Goal: Task Accomplishment & Management: Complete application form

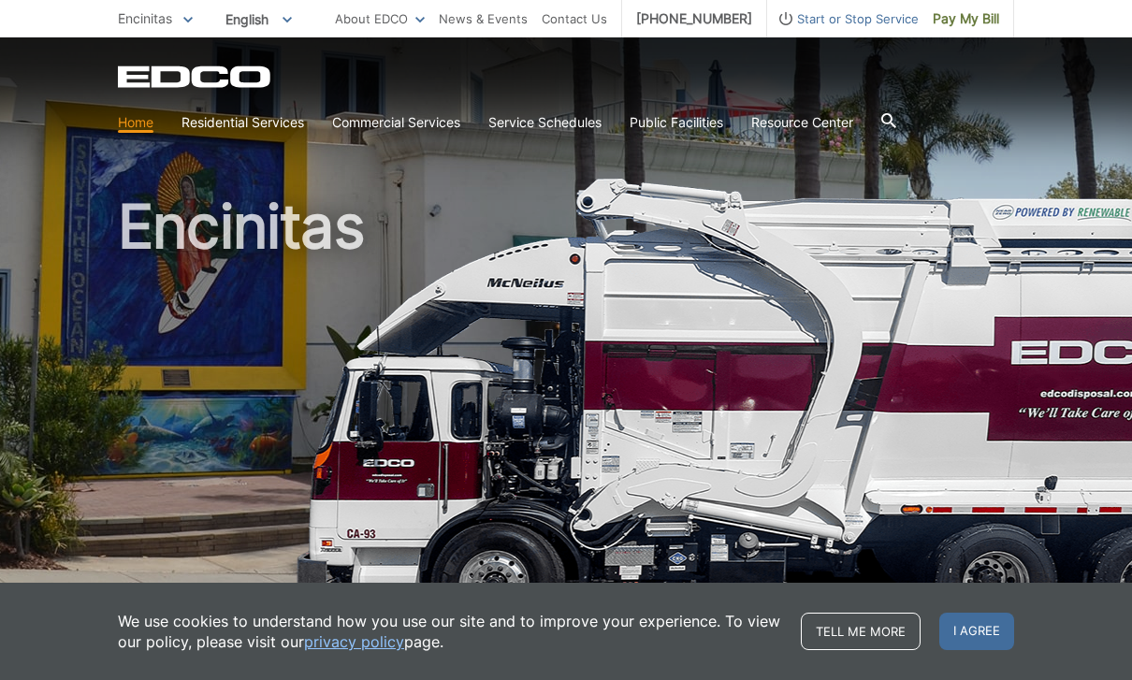
click at [967, 635] on span "I agree" at bounding box center [977, 631] width 75 height 37
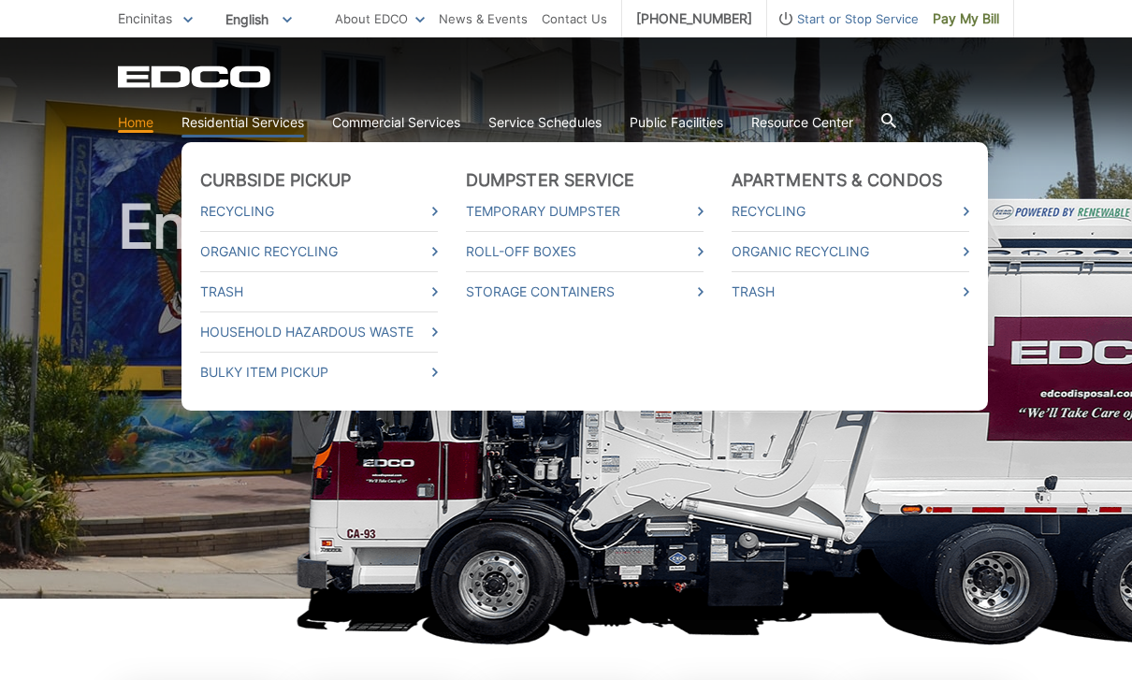
click at [269, 119] on link "Residential Services" at bounding box center [243, 122] width 123 height 21
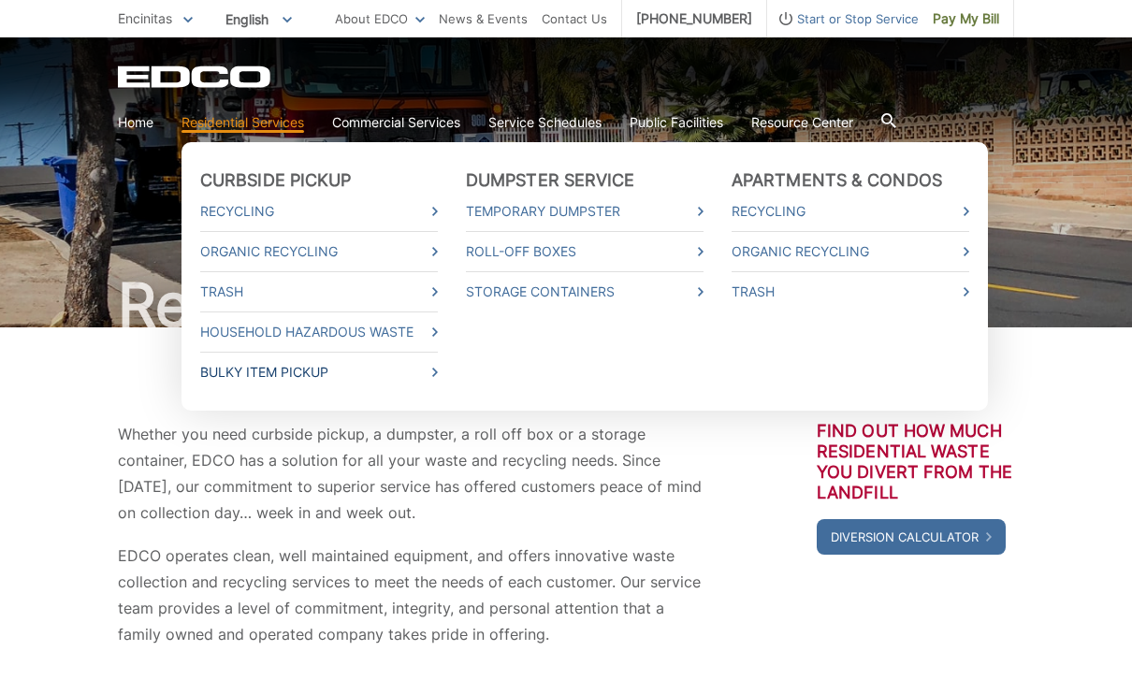
click at [257, 377] on link "Bulky Item Pickup" at bounding box center [319, 372] width 238 height 21
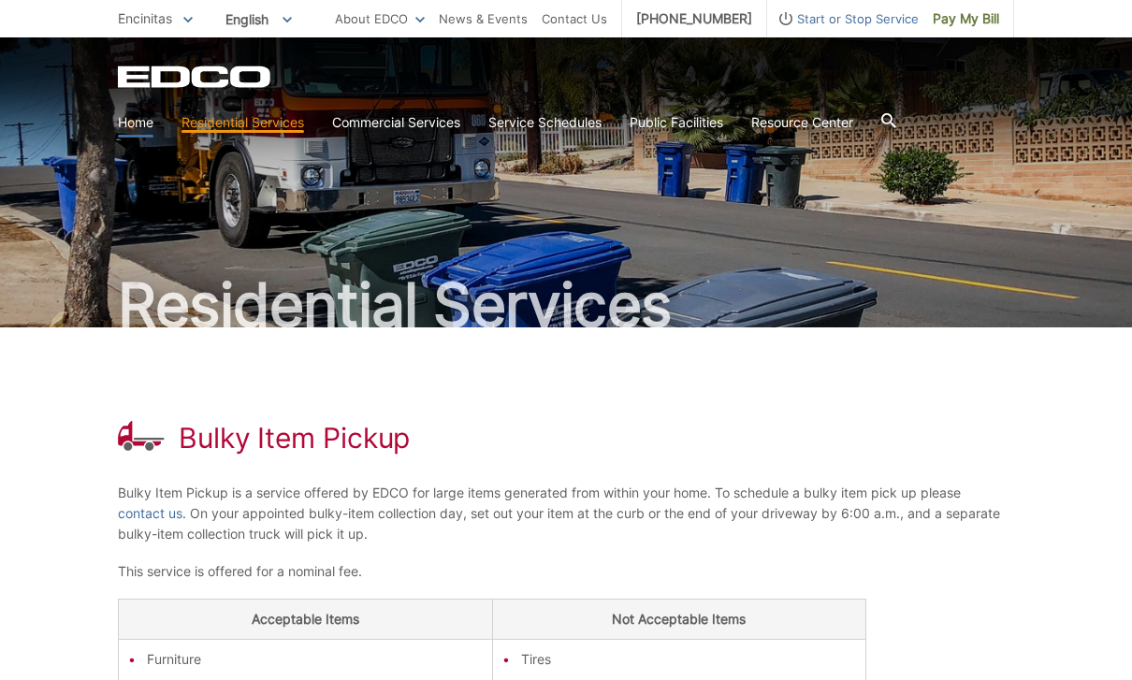
click at [124, 116] on link "Home" at bounding box center [136, 122] width 36 height 21
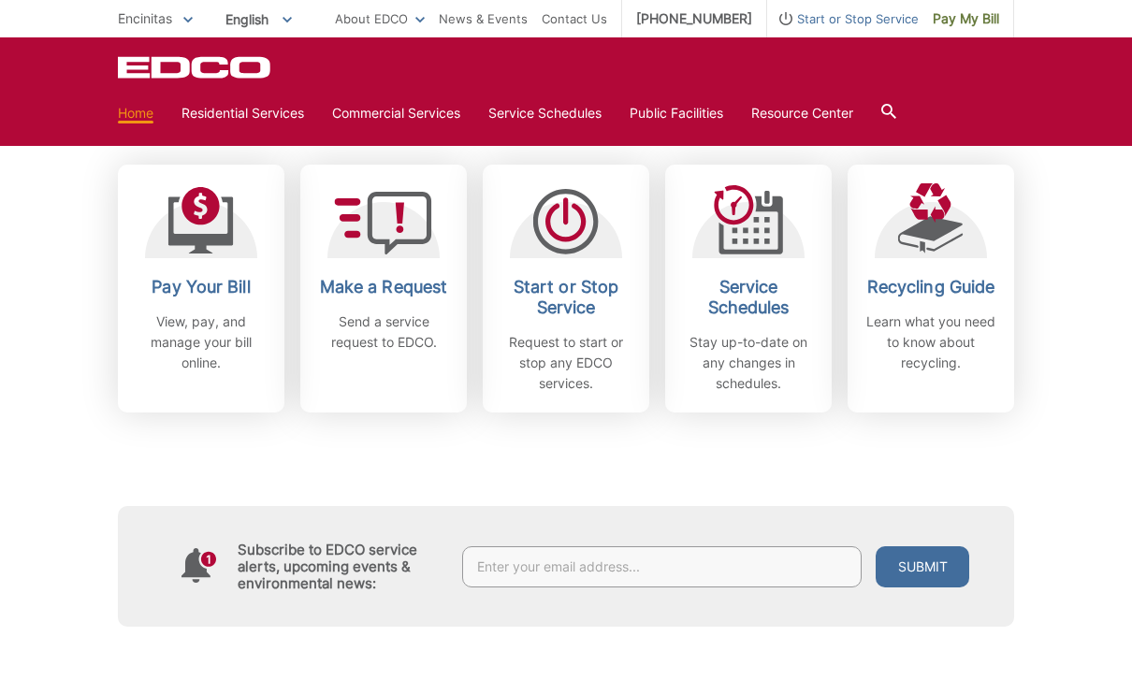
scroll to position [527, 0]
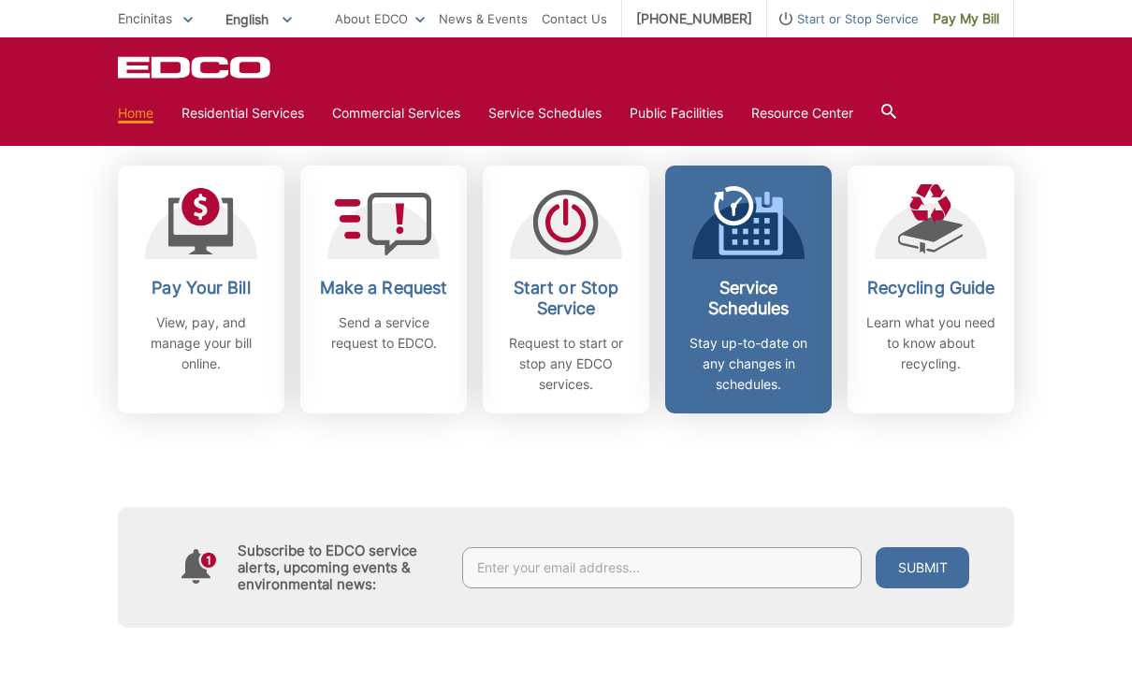
click at [767, 283] on h2 "Service Schedules" at bounding box center [748, 298] width 138 height 41
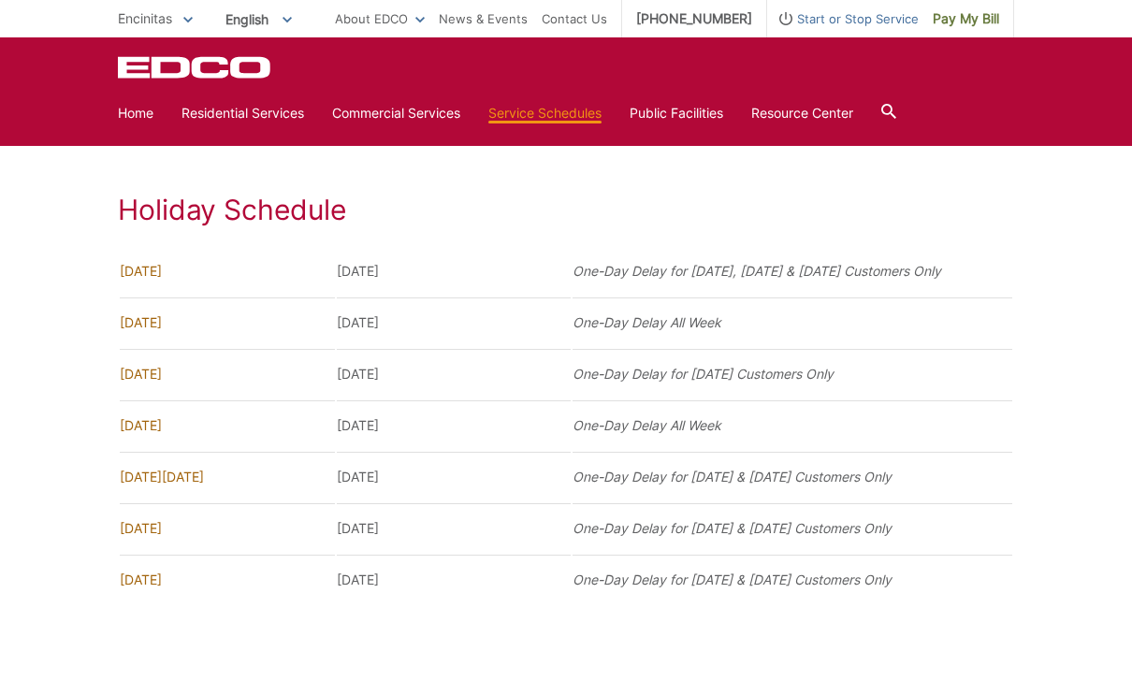
scroll to position [1309, 0]
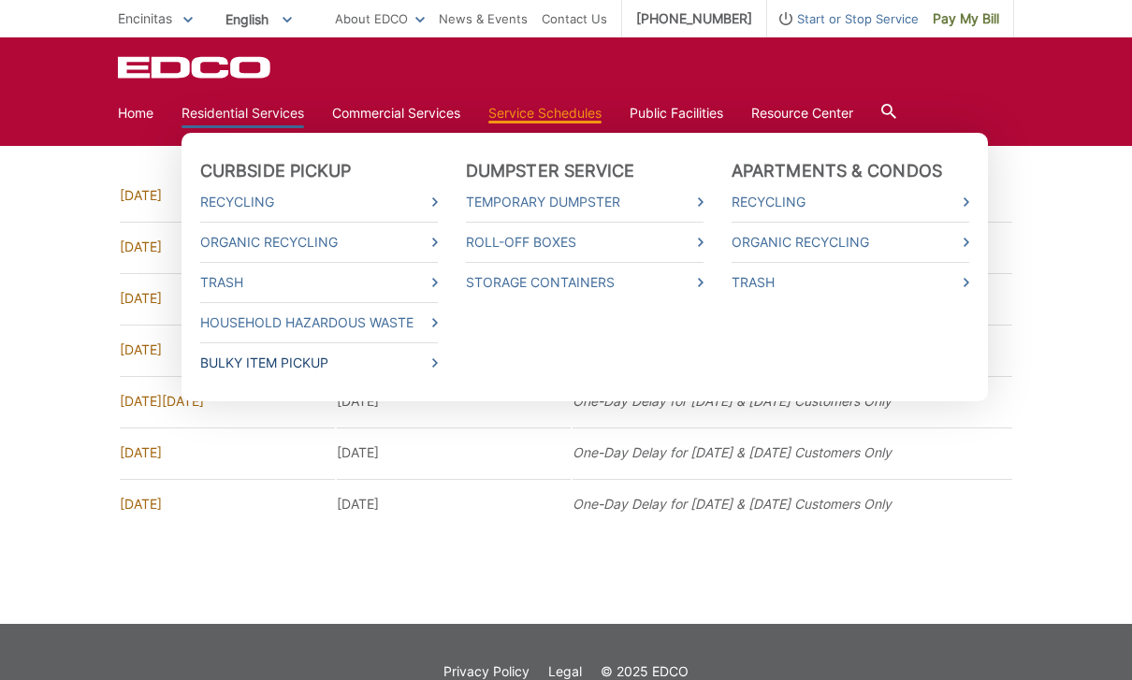
click at [239, 357] on link "Bulky Item Pickup" at bounding box center [319, 363] width 238 height 21
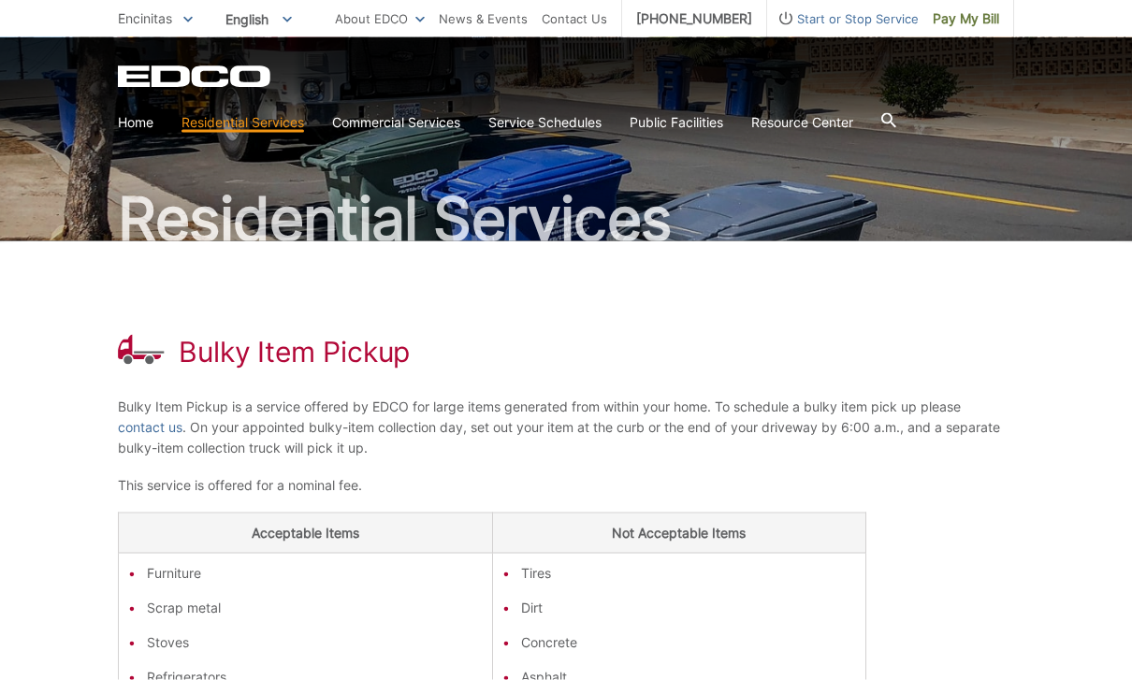
scroll to position [107, 0]
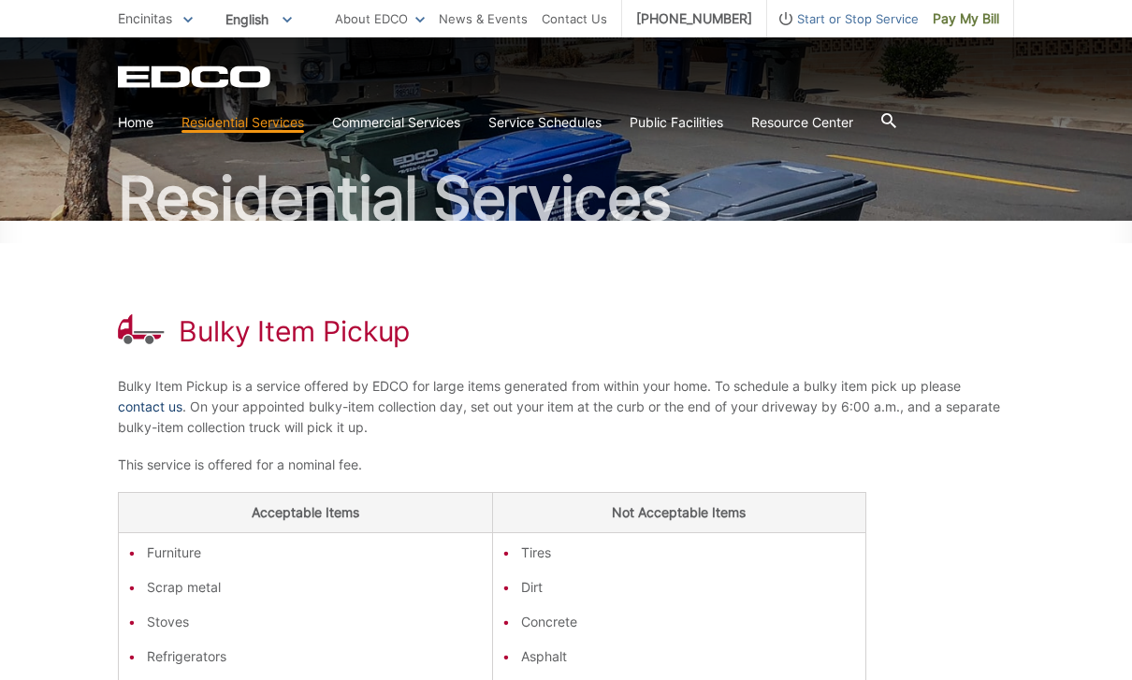
click at [154, 400] on link "contact us" at bounding box center [150, 407] width 65 height 21
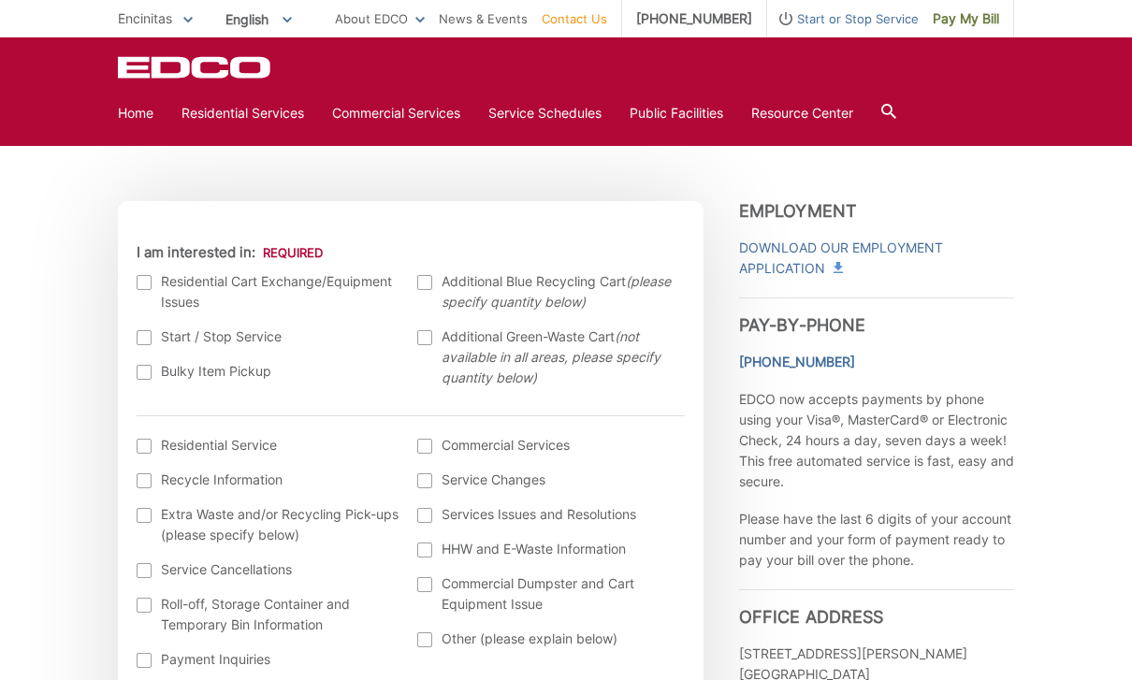
scroll to position [512, 0]
click at [146, 372] on div at bounding box center [144, 374] width 15 height 15
click at [0, 0] on input "Bulky Item Pickup" at bounding box center [0, 0] width 0 height 0
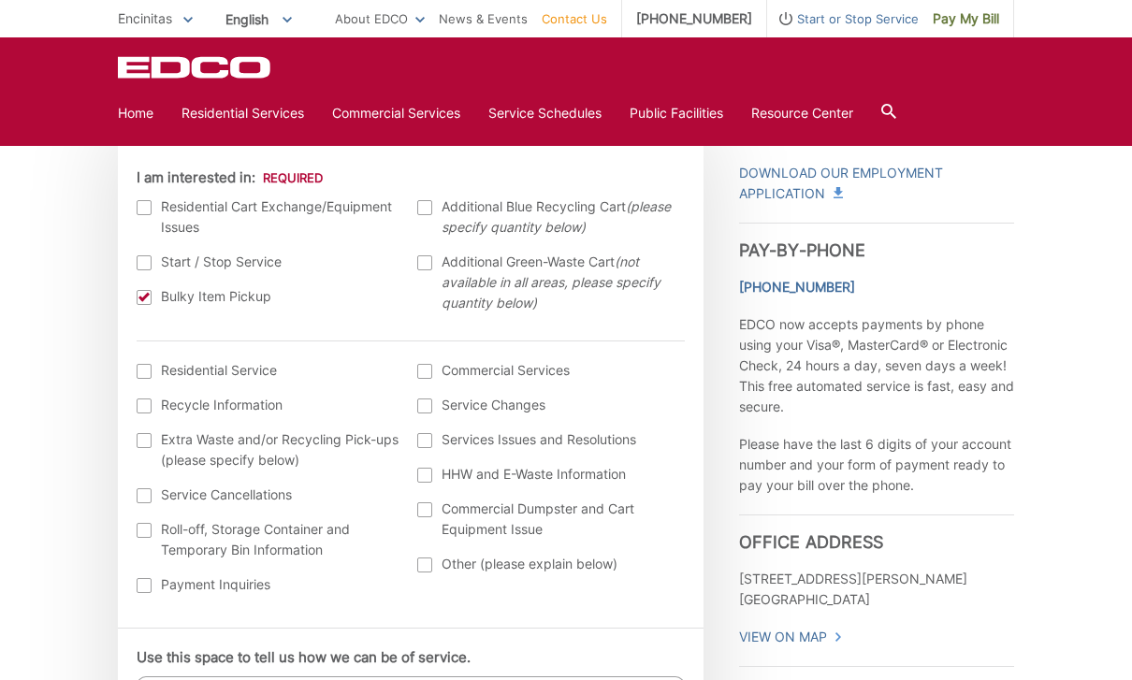
scroll to position [595, 0]
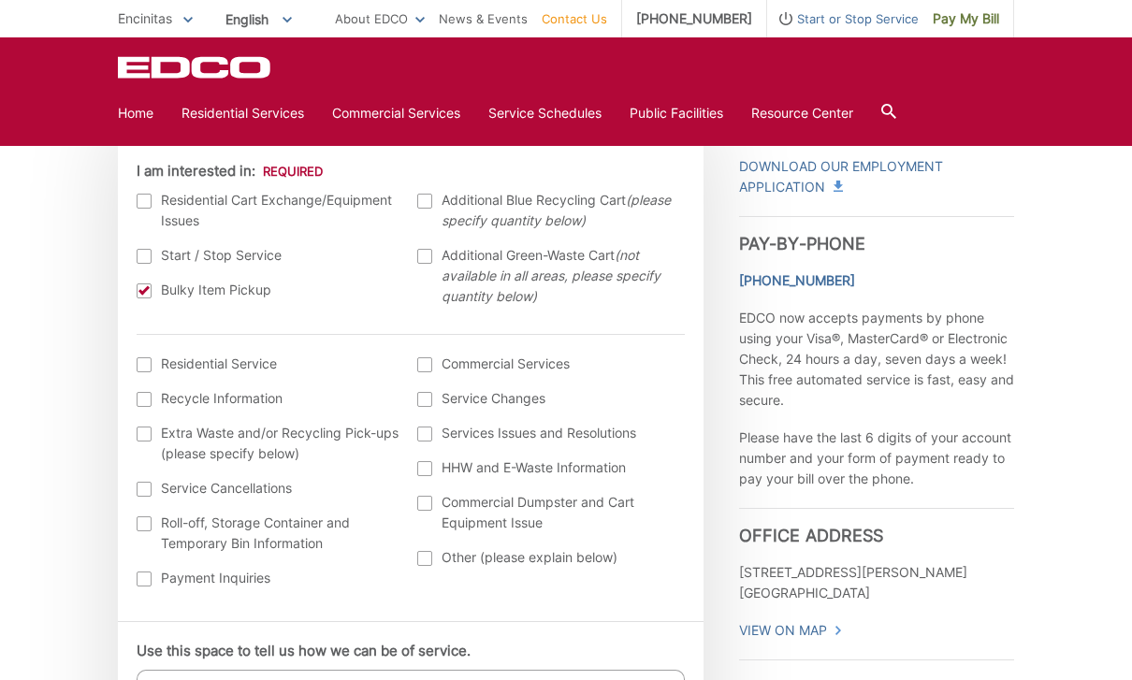
click at [140, 365] on div at bounding box center [144, 364] width 15 height 15
click at [0, 0] on input "I am interested in: (continued) *" at bounding box center [0, 0] width 0 height 0
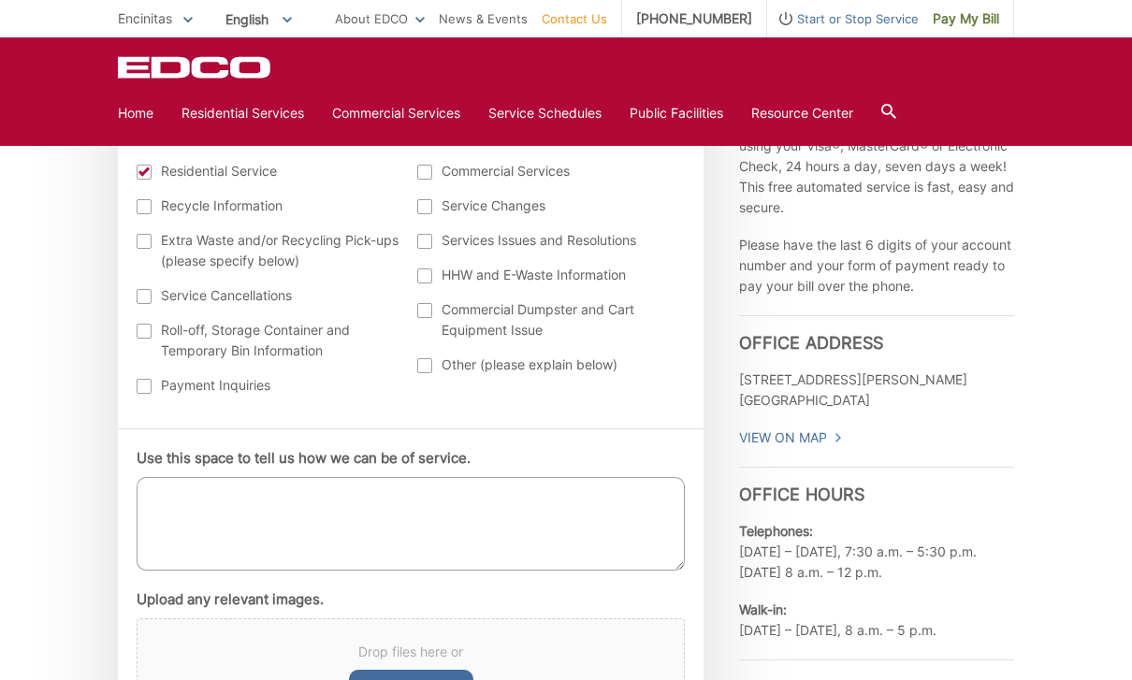
scroll to position [809, 0]
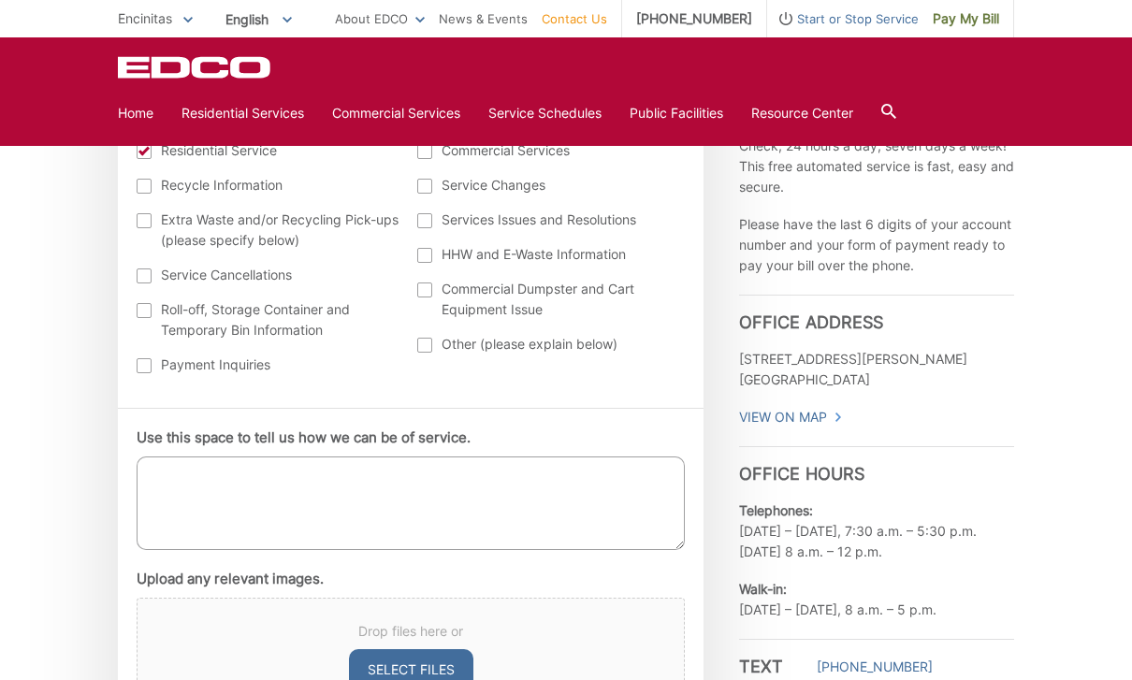
click at [314, 506] on textarea "Use this space to tell us how we can be of service." at bounding box center [411, 504] width 548 height 94
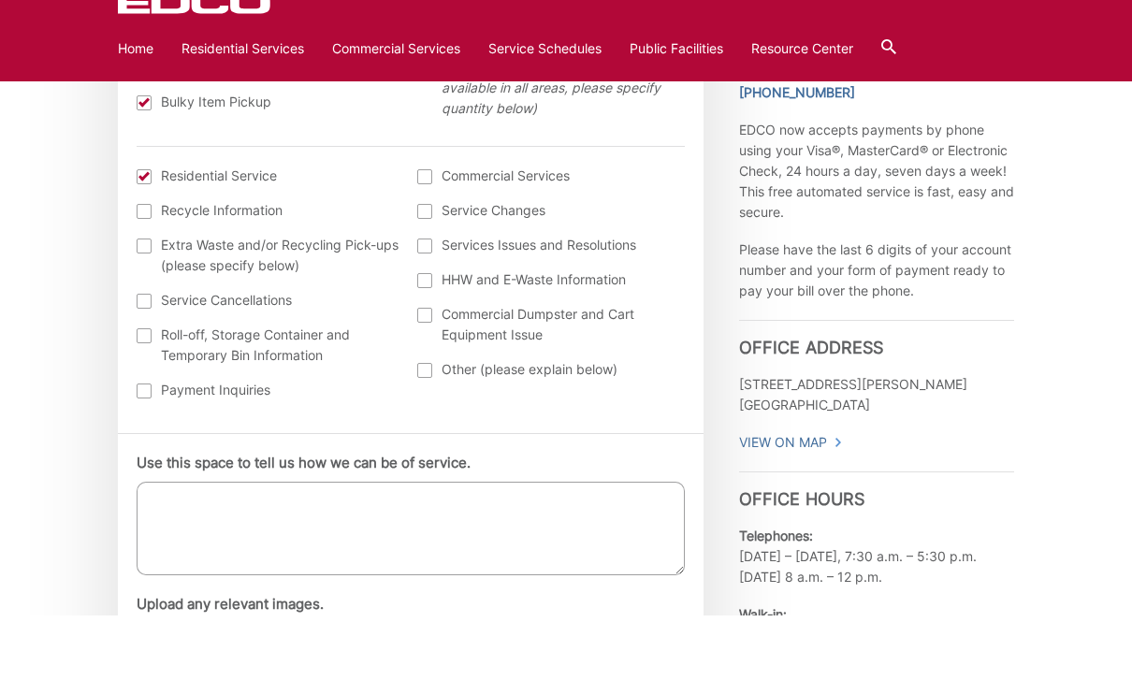
scroll to position [722, 0]
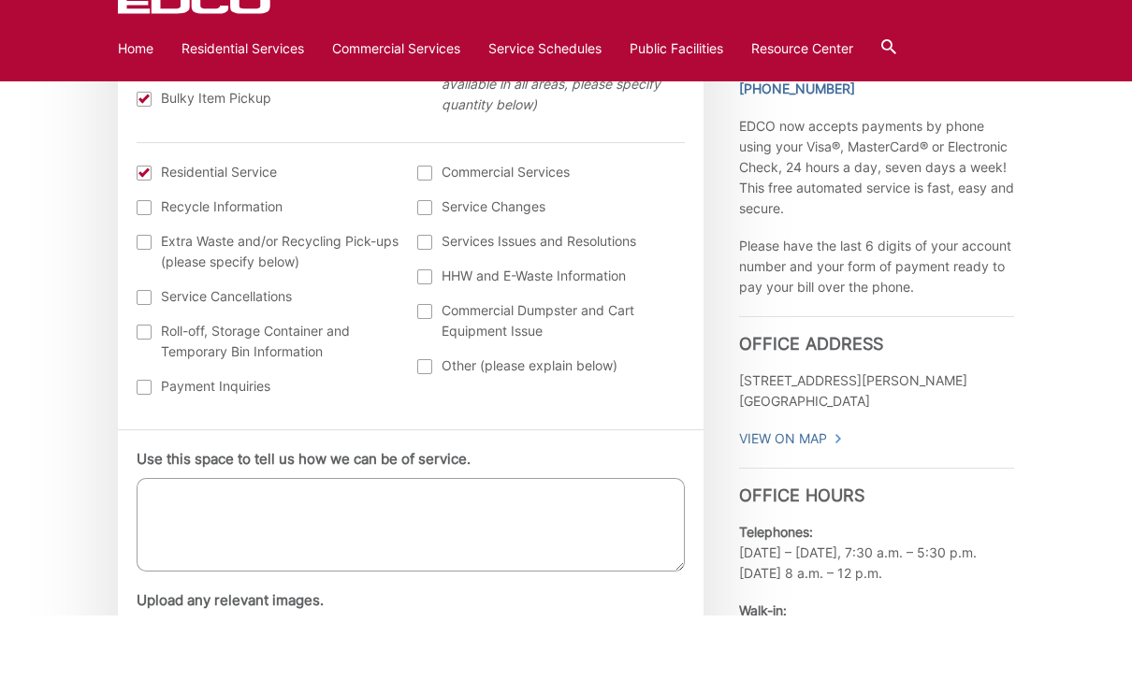
click at [140, 230] on div at bounding box center [144, 237] width 15 height 15
click at [0, 0] on input "I am interested in: (continued) *" at bounding box center [0, 0] width 0 height 0
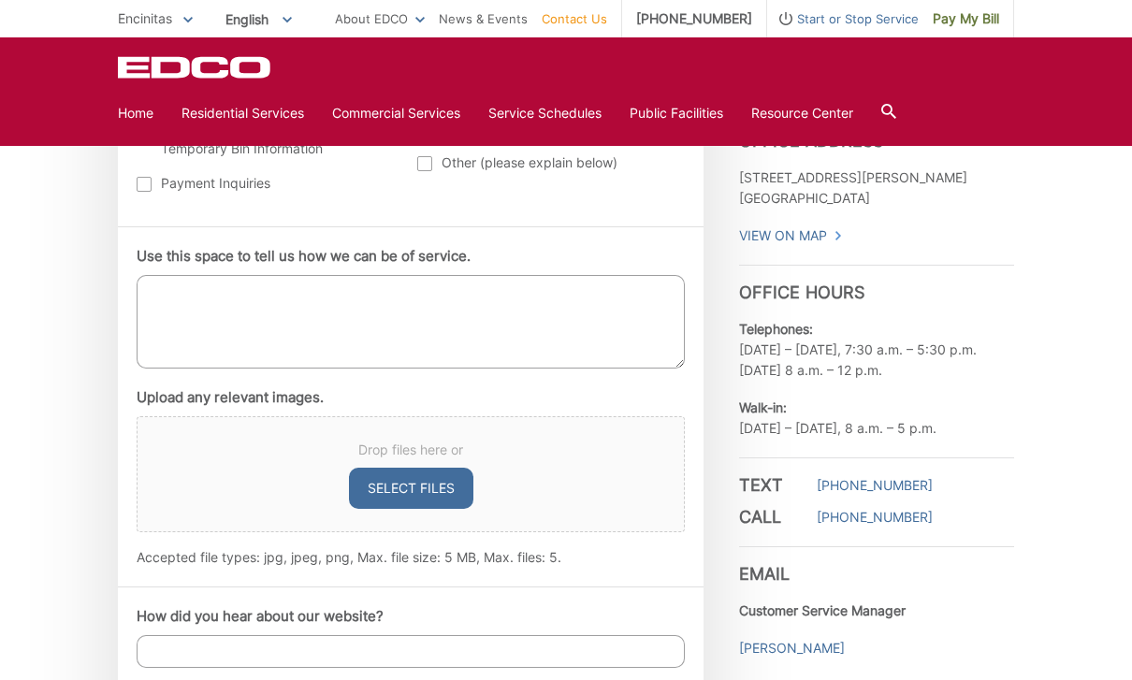
scroll to position [987, 0]
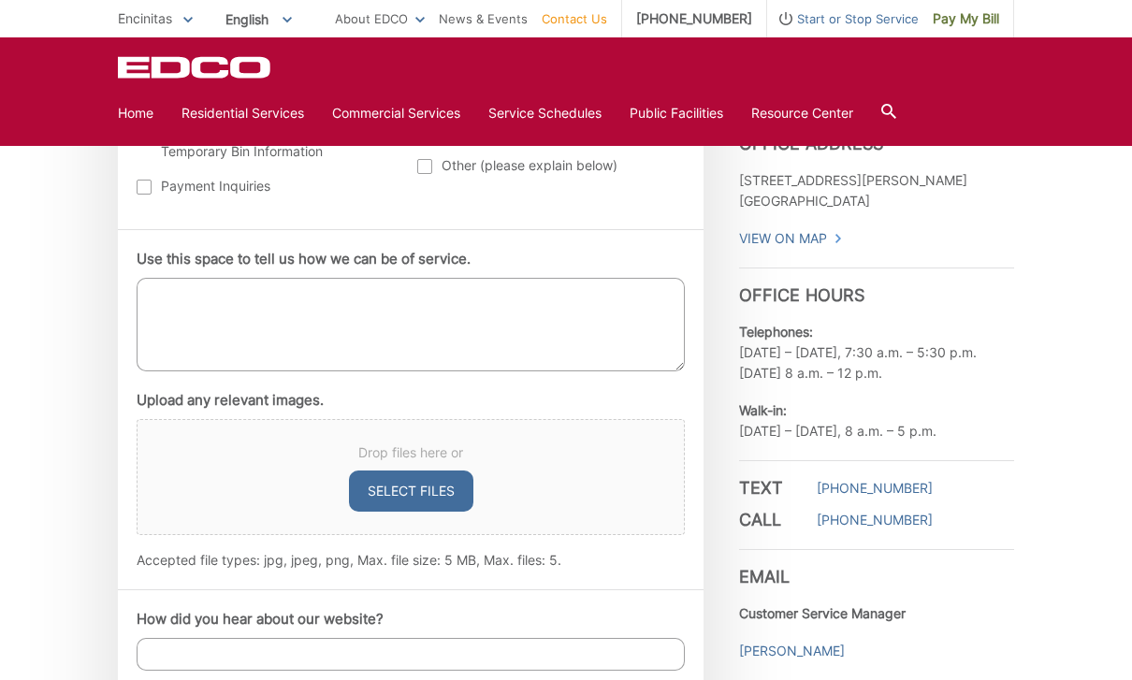
click at [255, 326] on textarea "Use this space to tell us how we can be of service." at bounding box center [411, 325] width 548 height 94
click at [611, 297] on textarea "I would like to sechedule a bulk pick up for 2 outdoor umbrellas, 1 large bike …" at bounding box center [411, 325] width 548 height 94
drag, startPoint x: 611, startPoint y: 296, endPoint x: 670, endPoint y: 293, distance: 59.0
click at [670, 292] on textarea "I would like to sechedule a bulk pick up for 2 outdoor umbrellas, 1 large cardb…" at bounding box center [411, 325] width 548 height 94
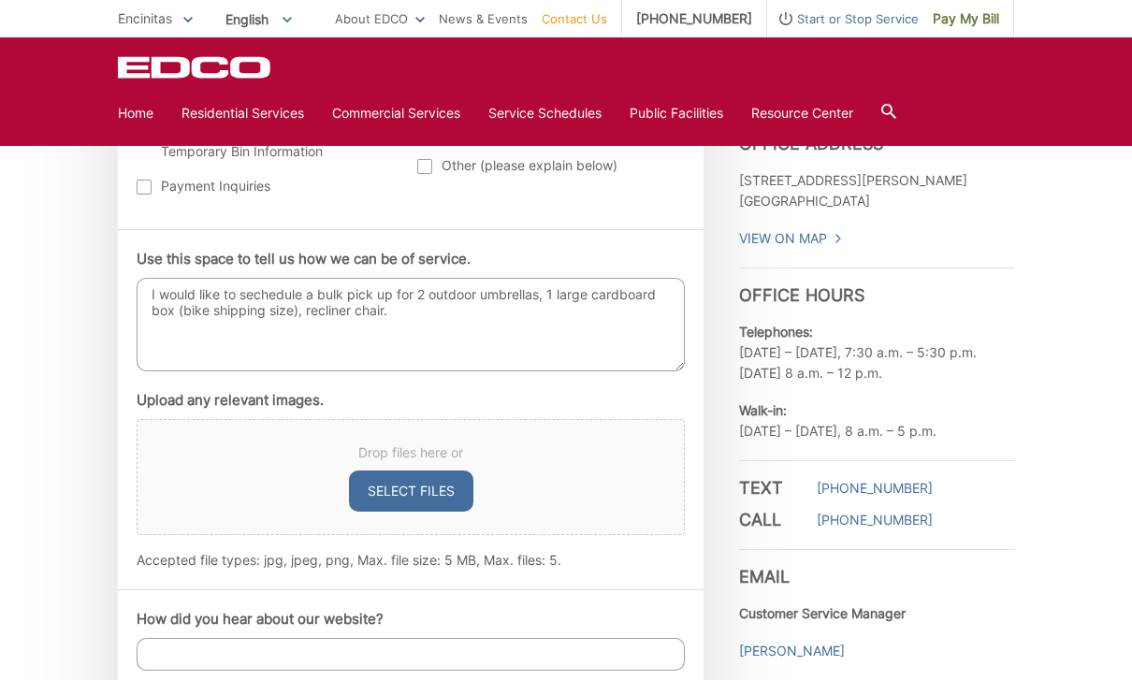
click at [305, 310] on textarea "I would like to sechedule a bulk pick up for 2 outdoor umbrellas, 1 large cardb…" at bounding box center [411, 325] width 548 height 94
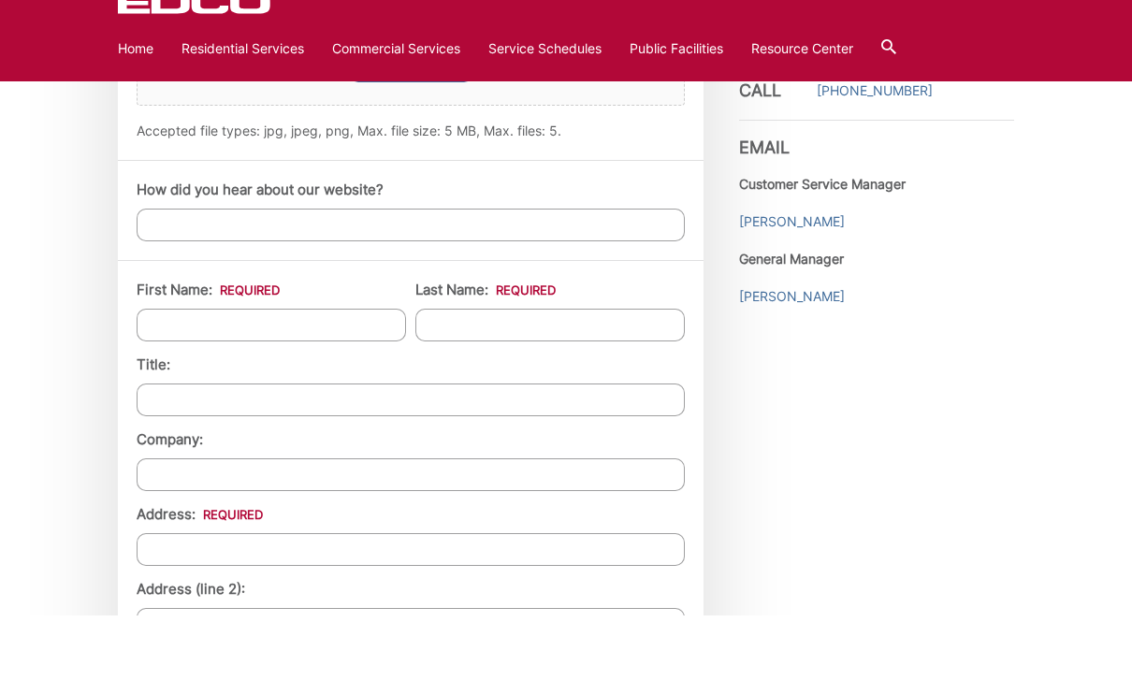
scroll to position [1355, 0]
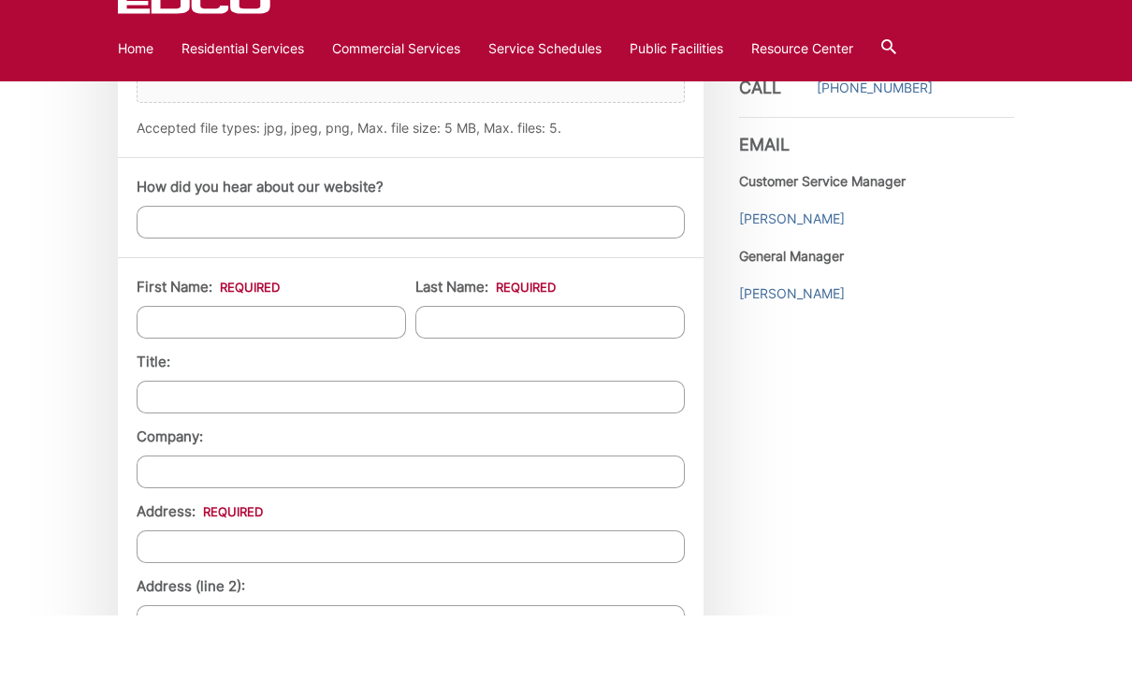
type textarea "I would like to sechedule a bulk pick up for 2 outdoor umbrellas, 1 large cardb…"
click at [280, 270] on input "How did you hear about our website?" at bounding box center [411, 286] width 548 height 33
type input "Current customer"
type input "Timothy"
type input "Lindell"
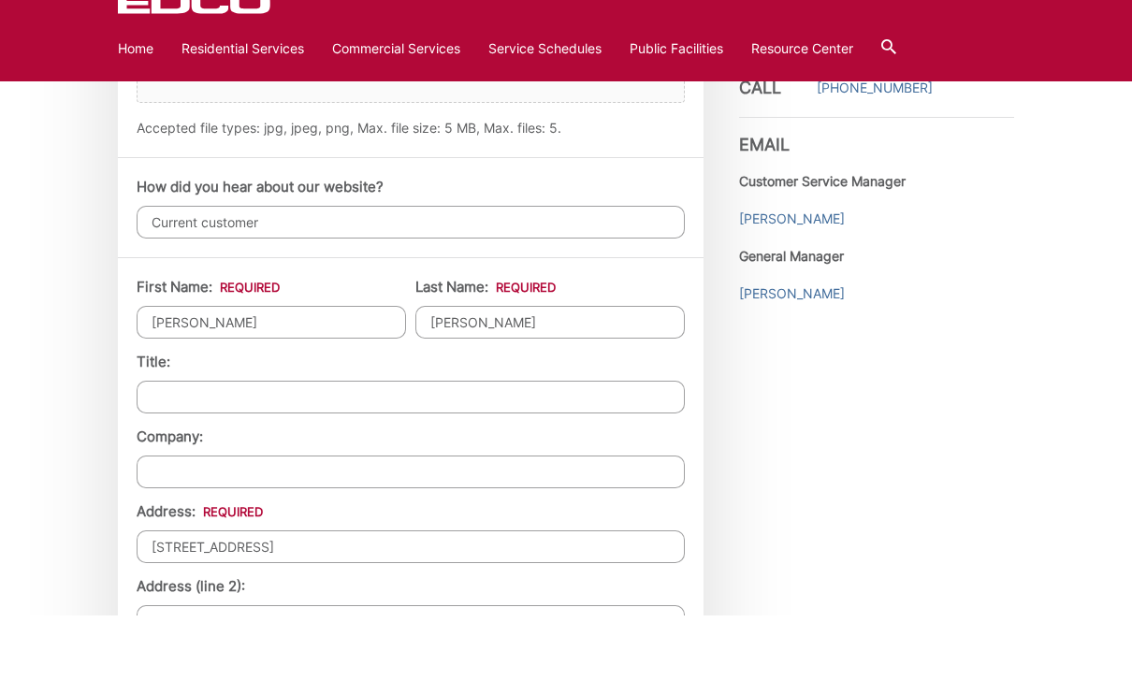
type input "2266 11th Street"
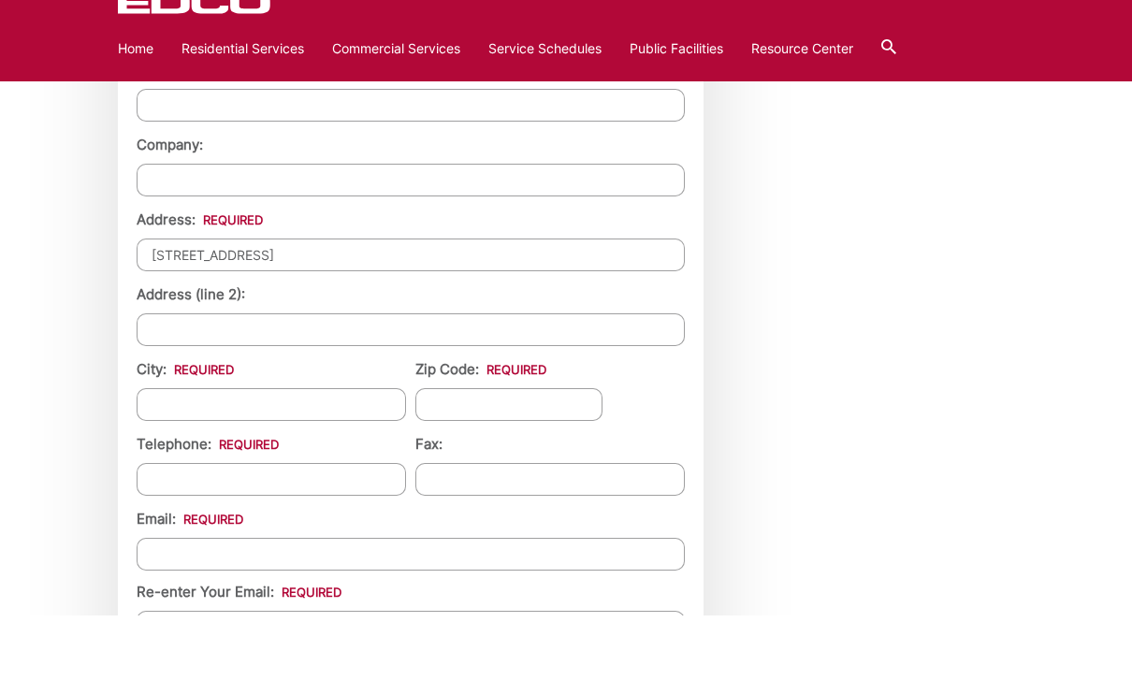
click at [232, 453] on input "City: *" at bounding box center [272, 469] width 270 height 33
type input "Encinitas"
type input "92024"
type input "(858) 531-4383"
type input "(___) ___-____"
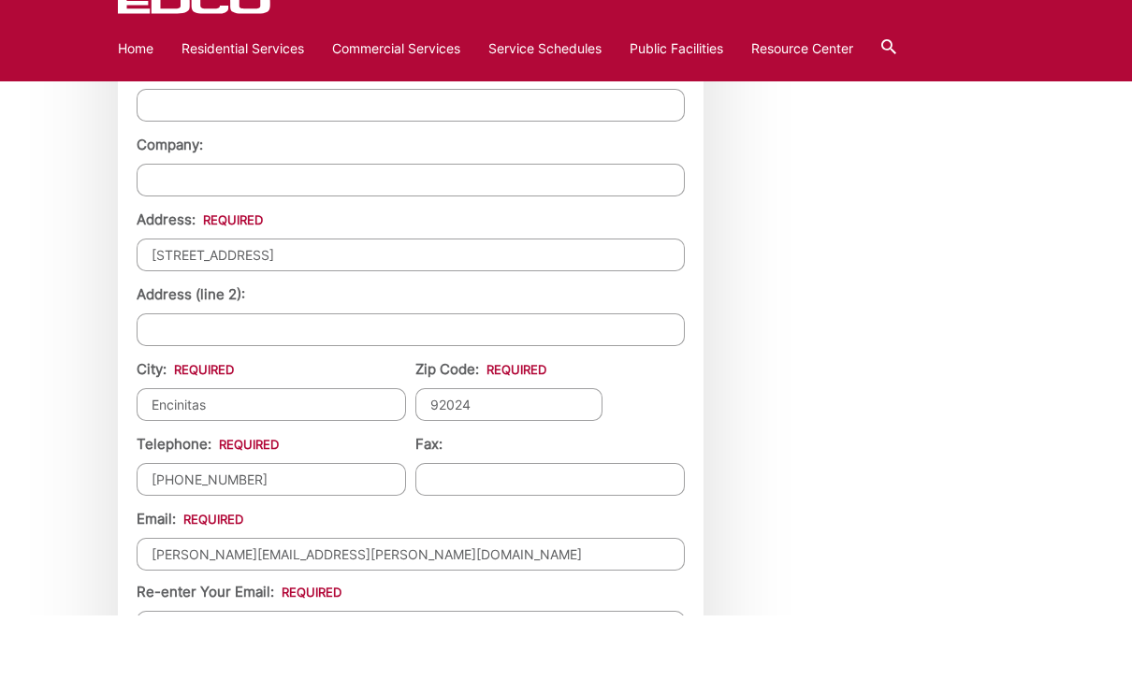
type input "tim.lindell@gmail.com"
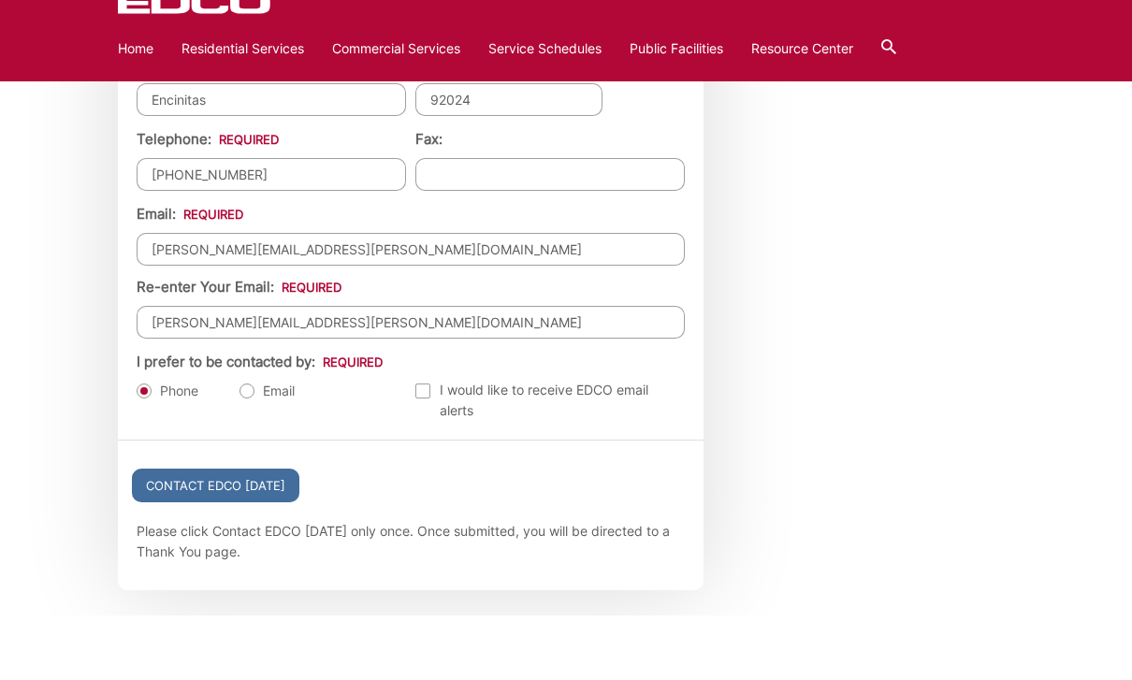
scroll to position [1960, 0]
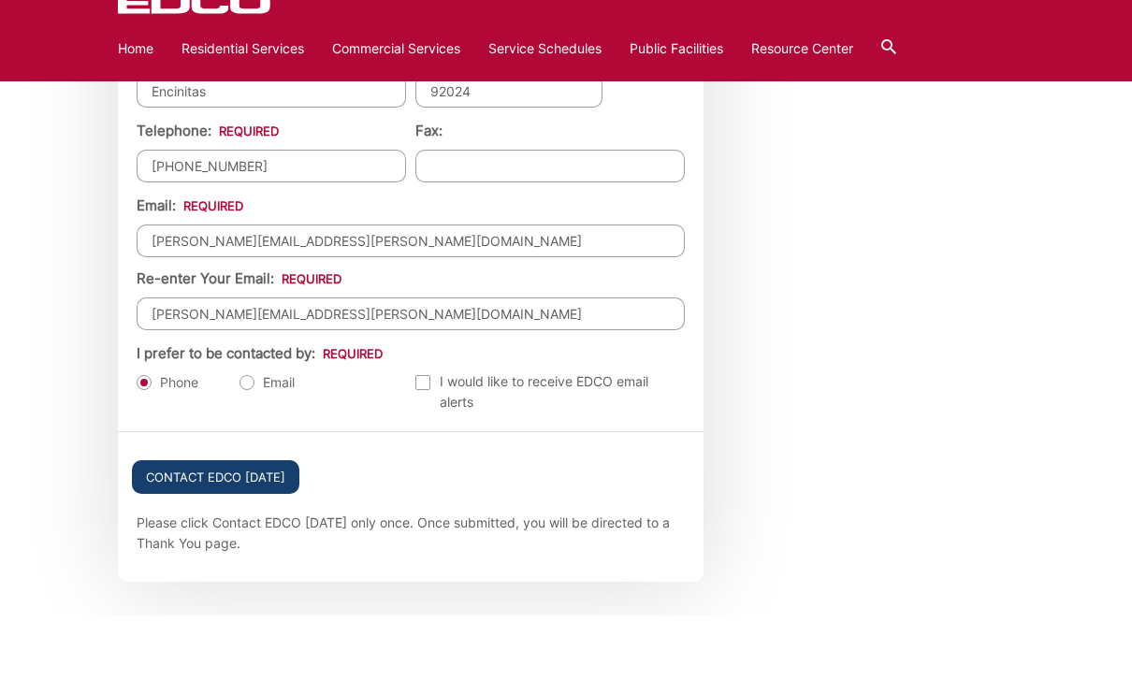
type input "tim.lindell@gmail.com"
click at [250, 525] on input "Contact EDCO Today" at bounding box center [216, 542] width 168 height 34
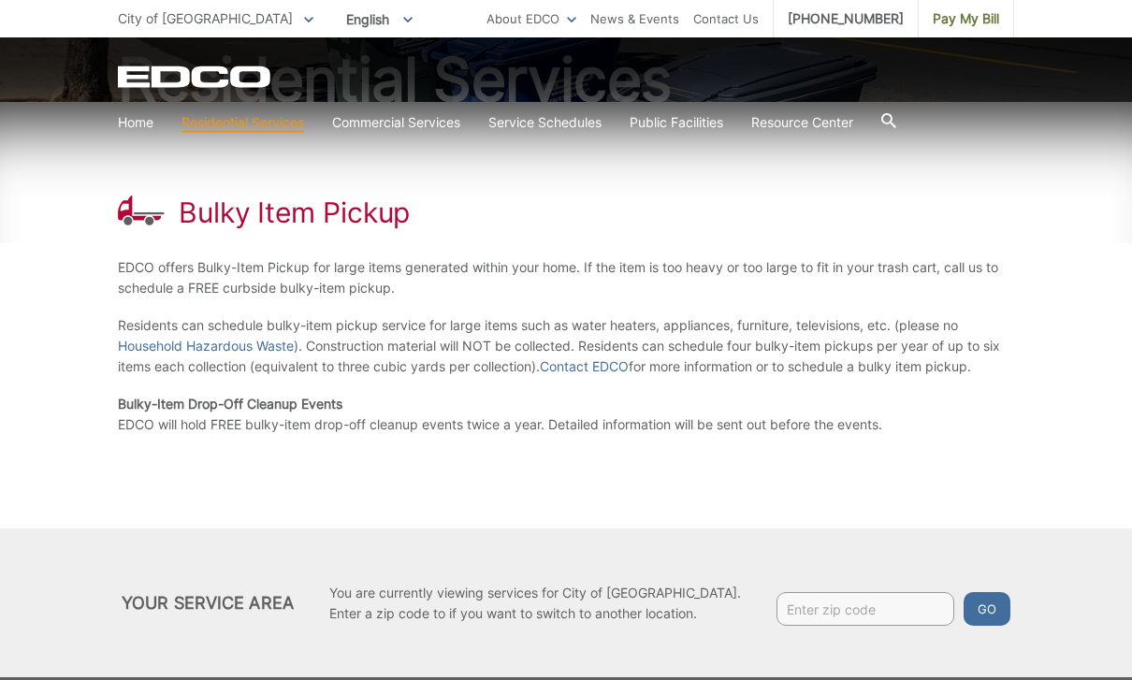
scroll to position [227, 0]
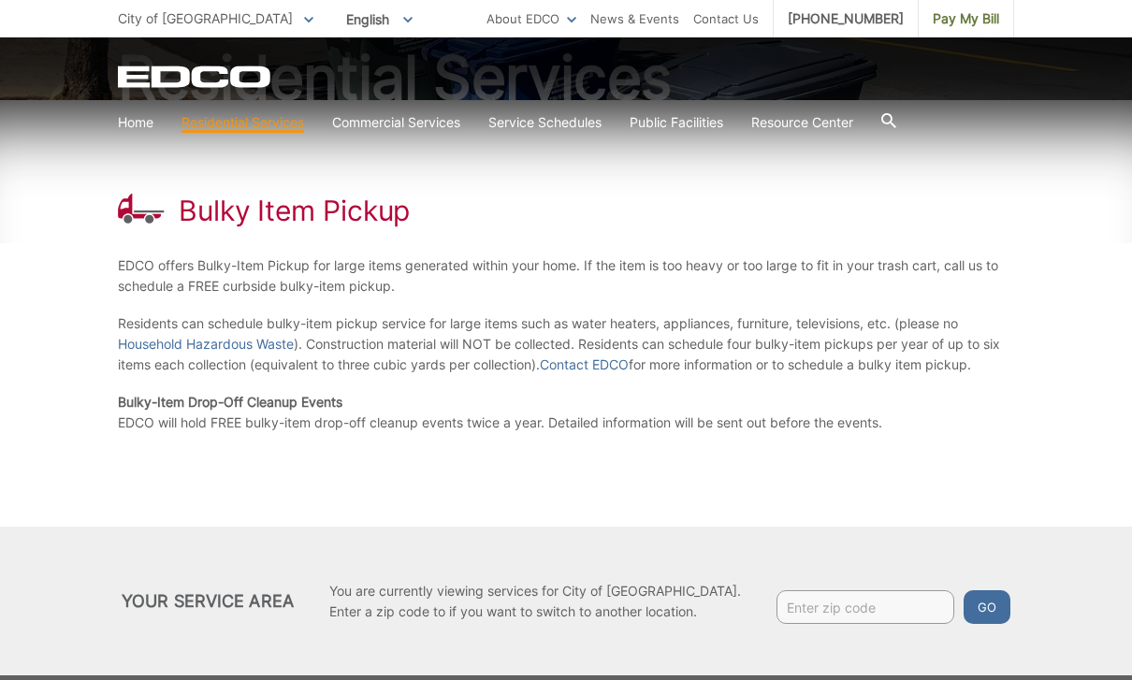
click at [727, 189] on div "Bulky Item Pickup EDCO offers Bulky-Item Pickup for large items generated withi…" at bounding box center [566, 313] width 896 height 427
click at [643, 421] on p "Bulky-Item Drop-Off Cleanup Events EDCO will hold FREE bulky-item drop-off clea…" at bounding box center [566, 412] width 896 height 41
click at [744, 491] on div "Bulky Item Pickup EDCO offers Bulky-Item Pickup for large items generated withi…" at bounding box center [566, 313] width 896 height 427
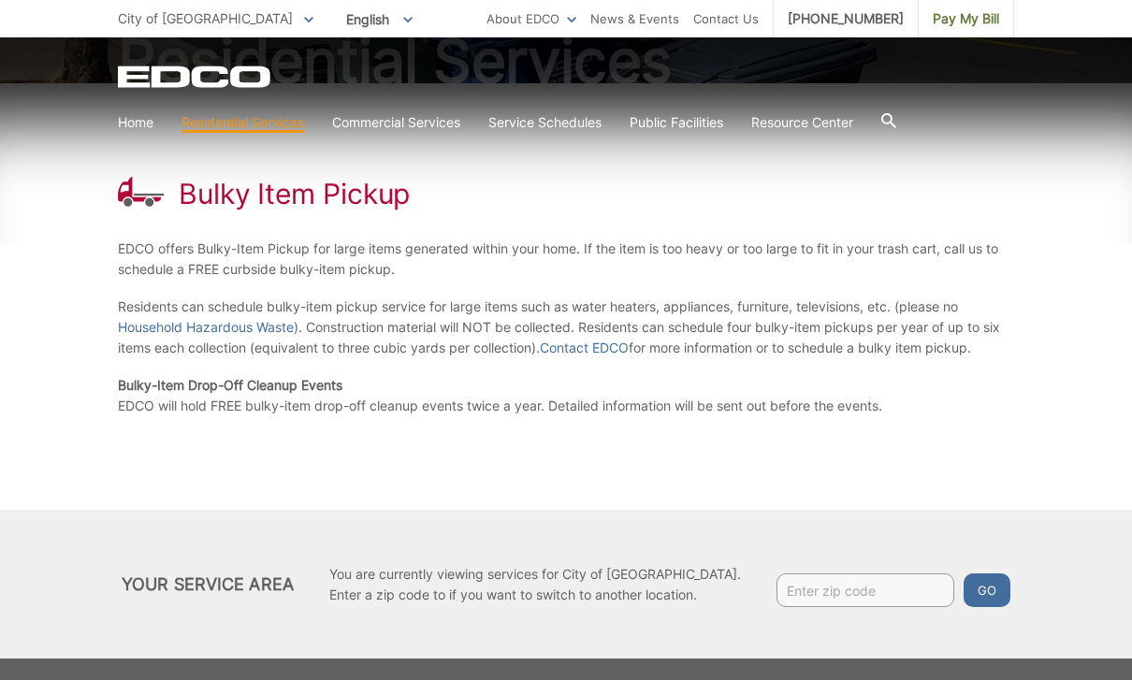
scroll to position [0, 0]
